Goal: Task Accomplishment & Management: Manage account settings

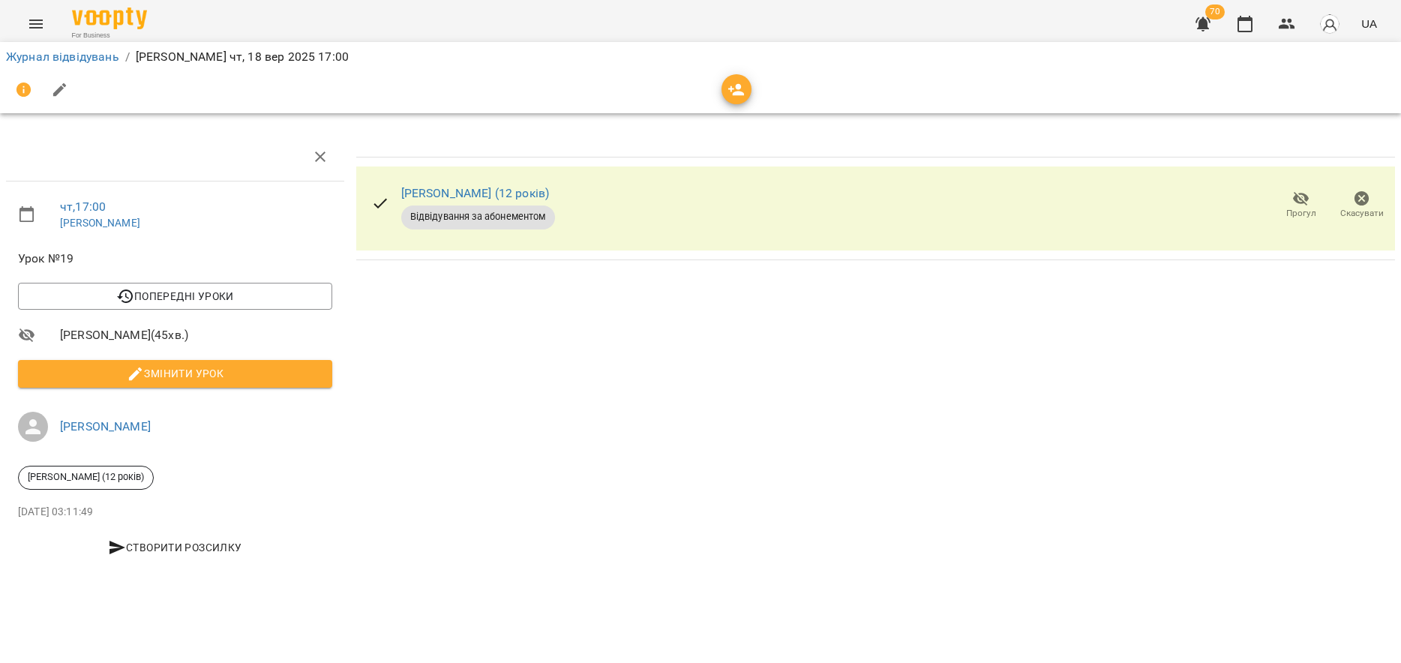
click at [44, 17] on icon "Menu" at bounding box center [36, 24] width 18 height 18
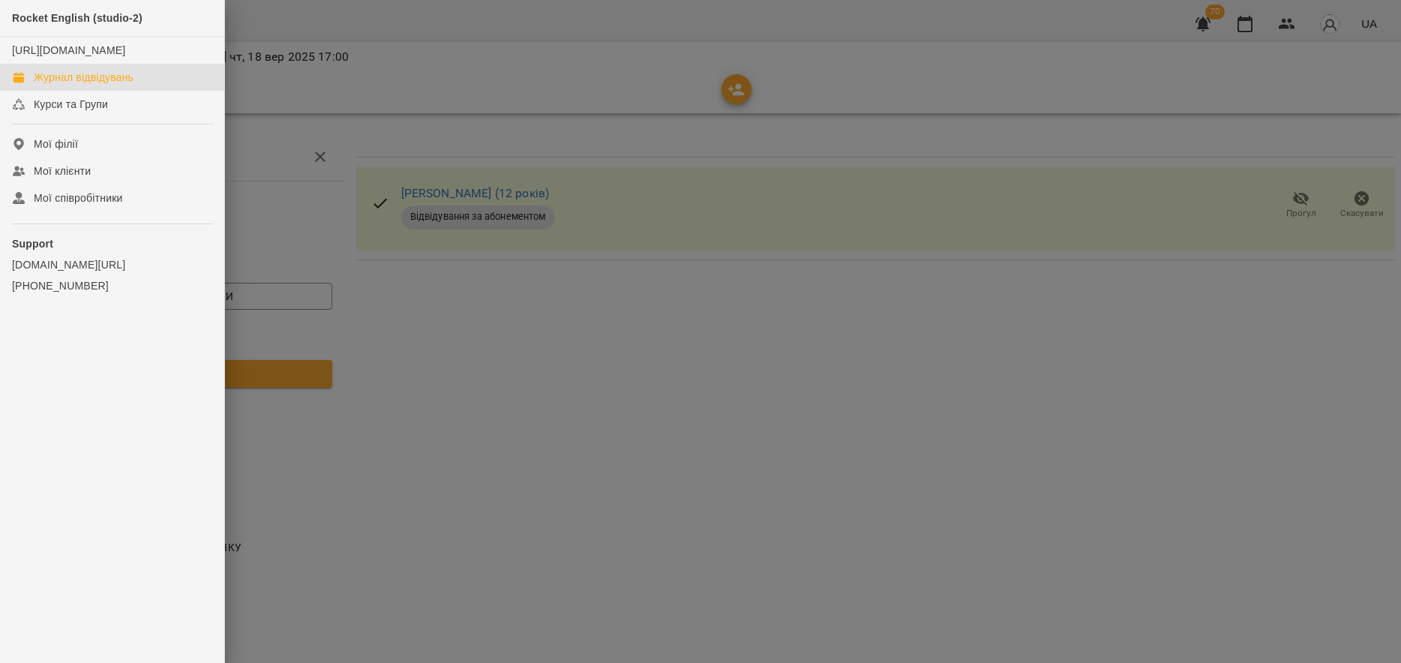
click at [74, 80] on link "Журнал відвідувань" at bounding box center [112, 77] width 224 height 27
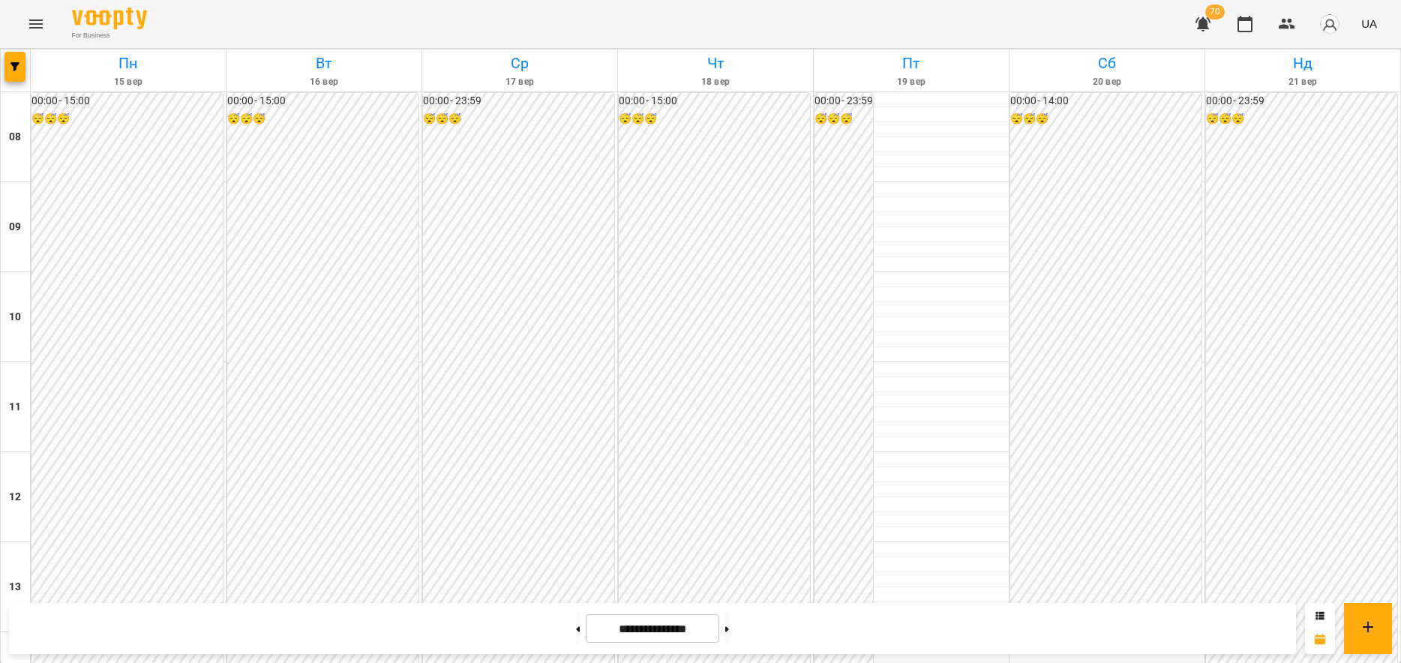
scroll to position [750, 0]
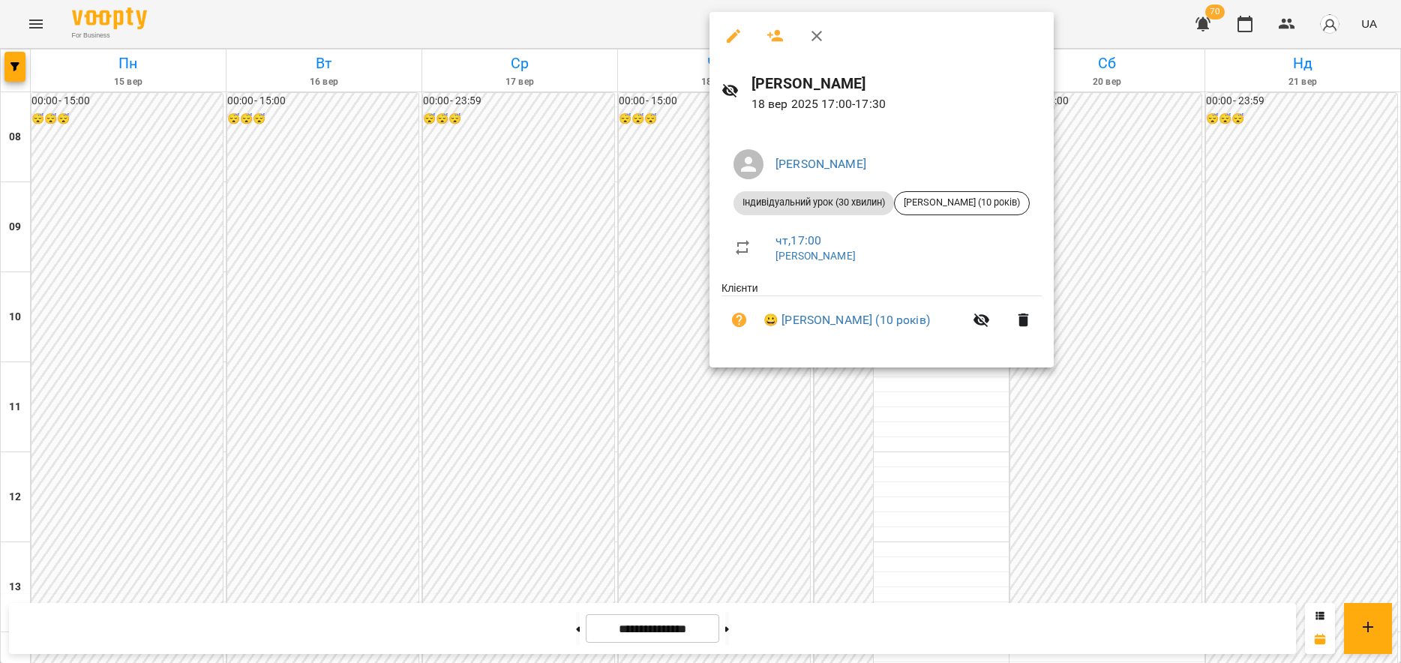
click at [673, 312] on div at bounding box center [700, 331] width 1401 height 663
